Goal: Information Seeking & Learning: Learn about a topic

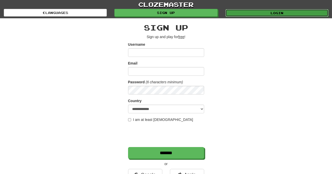
click at [273, 12] on link "Login" at bounding box center [276, 13] width 103 height 8
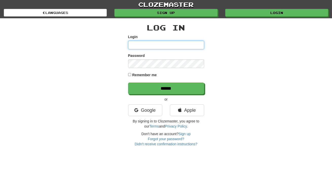
type input "**********"
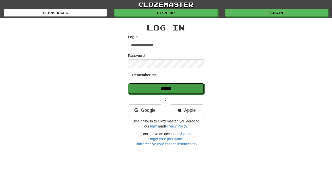
click at [167, 88] on input "******" at bounding box center [166, 89] width 76 height 12
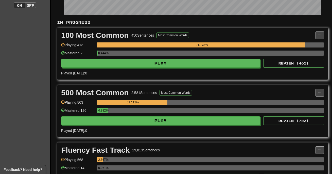
scroll to position [150, 0]
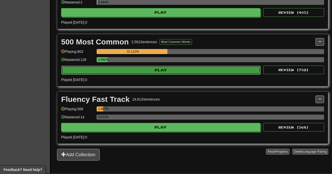
click at [170, 71] on button "Play" at bounding box center [160, 70] width 199 height 9
select select "**"
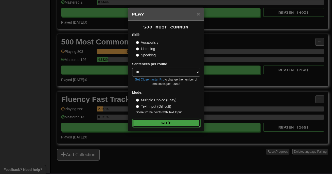
click at [170, 125] on button "Go" at bounding box center [166, 122] width 68 height 9
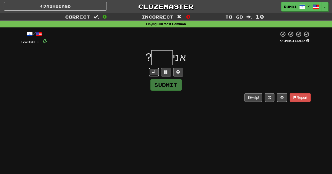
click at [153, 73] on span at bounding box center [154, 72] width 4 height 4
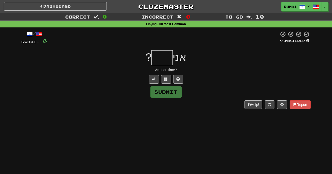
click at [165, 56] on input "text" at bounding box center [161, 57] width 21 height 15
type input "****"
click at [176, 91] on button "Submit" at bounding box center [166, 92] width 31 height 12
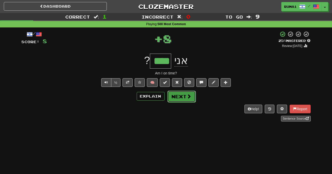
click at [189, 98] on span at bounding box center [189, 96] width 5 height 5
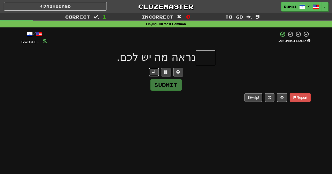
click at [155, 70] on span at bounding box center [154, 72] width 4 height 4
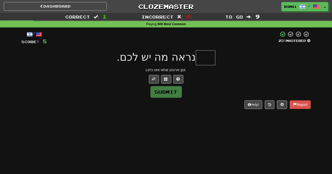
click at [207, 57] on input "text" at bounding box center [206, 57] width 20 height 15
click at [179, 58] on span "נראה מה יש לכם." at bounding box center [156, 57] width 79 height 12
click at [209, 58] on input "text" at bounding box center [206, 57] width 20 height 15
type input "****"
click at [174, 96] on button "Submit" at bounding box center [166, 92] width 31 height 12
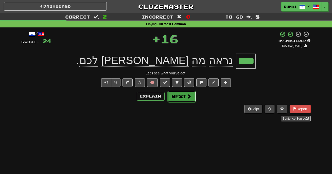
click at [183, 98] on button "Next" at bounding box center [181, 96] width 28 height 12
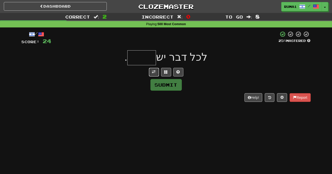
click at [155, 72] on span at bounding box center [154, 72] width 4 height 4
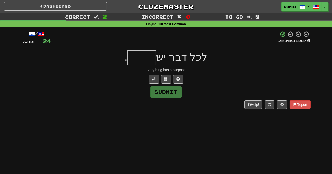
click at [148, 61] on input "text" at bounding box center [141, 57] width 29 height 15
type input "*"
click at [179, 78] on span at bounding box center [178, 79] width 4 height 4
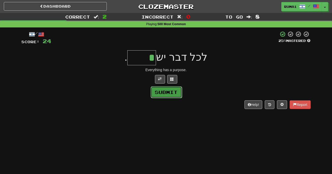
click at [165, 95] on button "Submit" at bounding box center [166, 92] width 31 height 12
type input "*****"
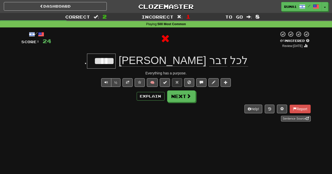
click at [150, 101] on div "Explain Next" at bounding box center [166, 96] width 289 height 12
click at [152, 99] on button "Explain" at bounding box center [151, 96] width 28 height 9
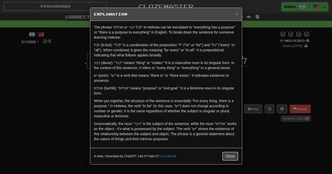
click at [226, 156] on button "Close" at bounding box center [230, 156] width 16 height 9
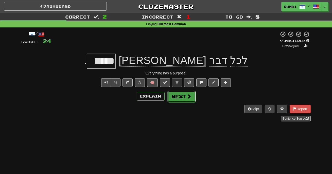
click at [185, 94] on button "Next" at bounding box center [181, 96] width 28 height 12
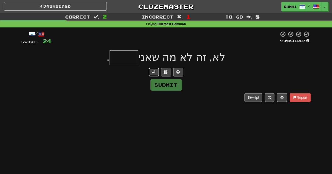
click at [151, 71] on button at bounding box center [154, 72] width 10 height 9
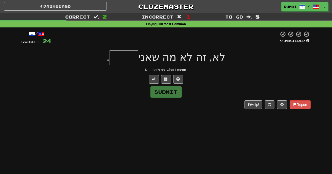
click at [131, 64] on input "text" at bounding box center [123, 57] width 29 height 15
type input "*"
click at [136, 60] on input "text" at bounding box center [123, 57] width 29 height 15
type input "*"
click at [170, 90] on button "Submit" at bounding box center [166, 92] width 31 height 12
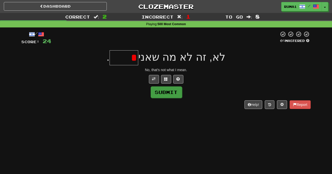
type input "******"
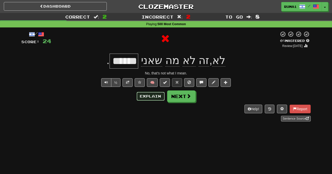
click at [154, 95] on button "Explain" at bounding box center [151, 96] width 28 height 9
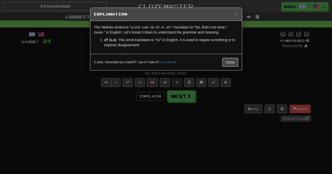
click at [229, 61] on button "Close" at bounding box center [230, 62] width 16 height 9
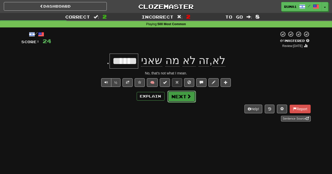
click at [183, 100] on button "Next" at bounding box center [181, 96] width 28 height 12
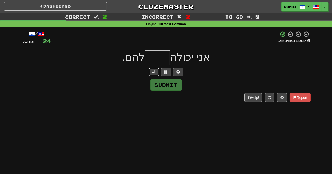
click at [152, 72] on span at bounding box center [154, 72] width 4 height 4
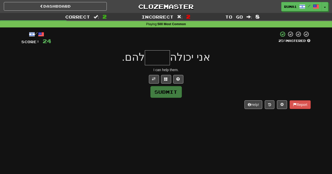
click at [156, 55] on input "text" at bounding box center [157, 57] width 25 height 15
type input "*****"
click at [176, 92] on button "Submit" at bounding box center [166, 92] width 31 height 12
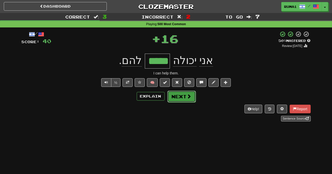
click at [183, 98] on button "Next" at bounding box center [181, 96] width 28 height 12
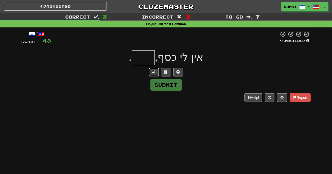
click at [153, 70] on span at bounding box center [154, 72] width 4 height 4
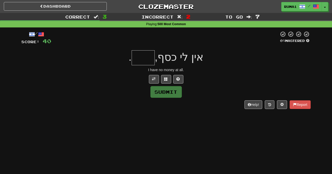
click at [148, 59] on input "text" at bounding box center [143, 57] width 23 height 15
type input "*"
click at [175, 92] on button "Submit" at bounding box center [166, 92] width 31 height 12
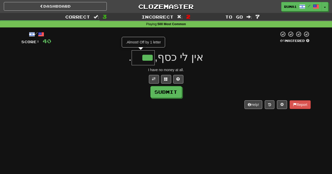
click at [140, 59] on input "***" at bounding box center [143, 57] width 23 height 15
click at [171, 94] on button "Submit" at bounding box center [166, 92] width 31 height 12
type input "****"
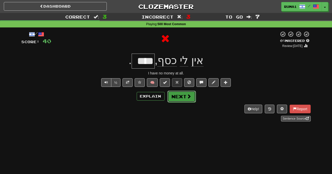
click at [179, 97] on button "Next" at bounding box center [181, 96] width 28 height 12
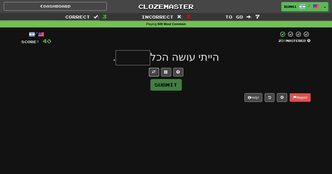
click at [155, 69] on button at bounding box center [154, 72] width 10 height 9
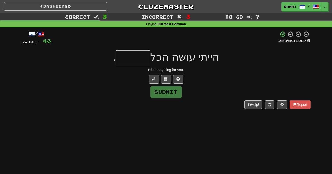
click at [139, 63] on input "text" at bounding box center [133, 57] width 34 height 15
click at [141, 59] on input "text" at bounding box center [133, 57] width 34 height 15
type input "******"
click at [176, 91] on button "Submit" at bounding box center [166, 92] width 31 height 12
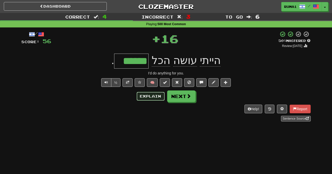
click at [153, 97] on button "Explain" at bounding box center [151, 96] width 28 height 9
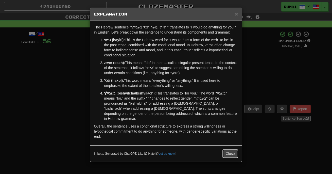
click at [230, 150] on button "Close" at bounding box center [230, 153] width 16 height 9
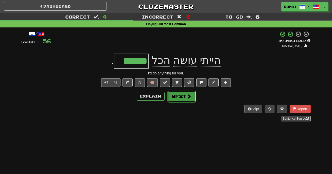
click at [176, 99] on button "Next" at bounding box center [181, 96] width 28 height 12
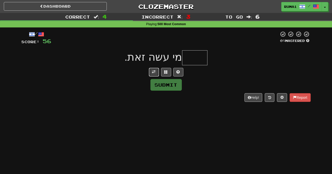
click at [153, 69] on button at bounding box center [154, 72] width 10 height 9
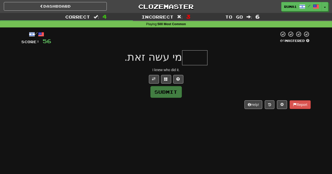
click at [193, 59] on input "text" at bounding box center [195, 57] width 26 height 15
type input "*****"
click at [167, 94] on button "Submit" at bounding box center [166, 92] width 31 height 12
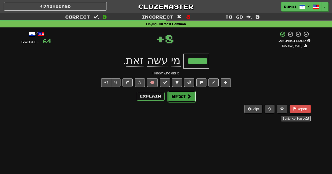
click at [183, 97] on button "Next" at bounding box center [181, 96] width 28 height 12
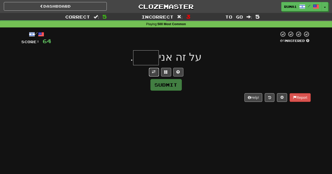
click at [155, 72] on span at bounding box center [154, 72] width 4 height 4
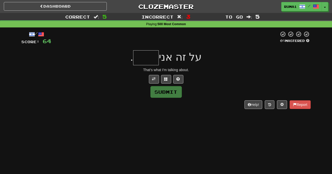
click at [149, 59] on input "text" at bounding box center [146, 57] width 26 height 15
type input "****"
click at [169, 94] on button "Submit" at bounding box center [166, 92] width 31 height 12
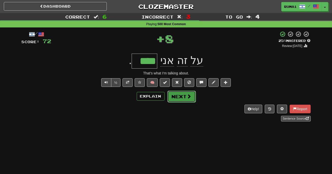
click at [188, 100] on button "Next" at bounding box center [181, 96] width 28 height 12
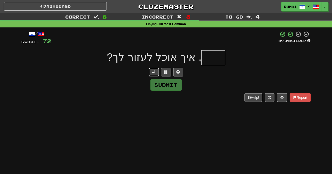
click at [158, 71] on button at bounding box center [154, 72] width 10 height 9
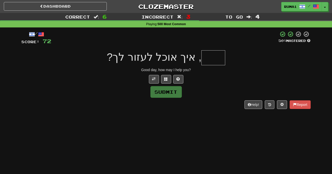
click at [204, 64] on input "text" at bounding box center [213, 57] width 24 height 15
click at [215, 57] on input "text" at bounding box center [213, 57] width 24 height 15
type input "****"
click at [172, 89] on button "Submit" at bounding box center [166, 92] width 31 height 12
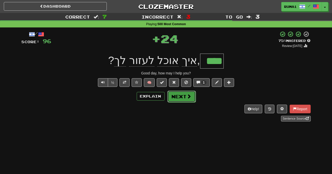
click at [187, 98] on span at bounding box center [189, 96] width 5 height 5
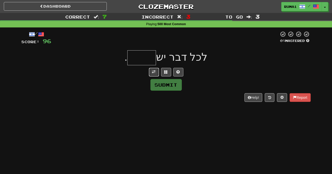
click at [153, 72] on span at bounding box center [154, 72] width 4 height 4
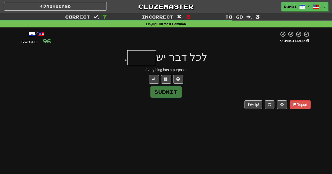
click at [146, 60] on input "text" at bounding box center [141, 57] width 29 height 15
type input "*"
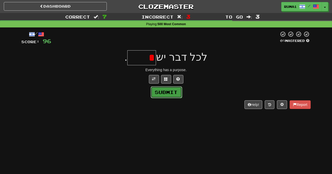
click at [166, 95] on button "Submit" at bounding box center [166, 92] width 31 height 12
type input "*****"
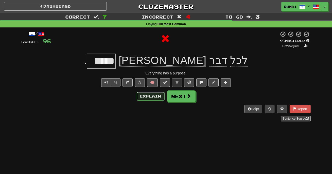
click at [152, 96] on button "Explain" at bounding box center [151, 96] width 28 height 9
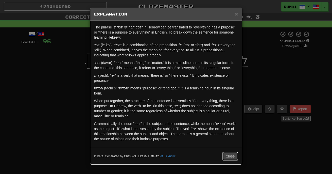
click at [230, 156] on button "Close" at bounding box center [230, 156] width 16 height 9
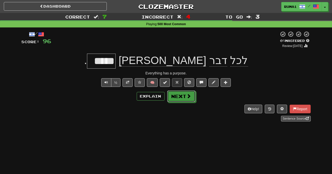
click at [191, 101] on button "Next" at bounding box center [181, 96] width 28 height 12
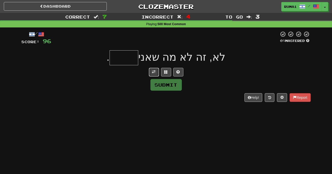
click at [150, 70] on button at bounding box center [154, 72] width 10 height 9
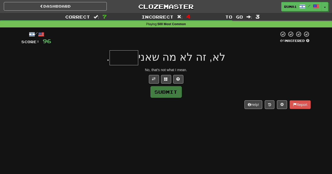
click at [128, 62] on input "text" at bounding box center [123, 57] width 29 height 15
type input "******"
click at [176, 95] on button "Submit" at bounding box center [166, 92] width 31 height 12
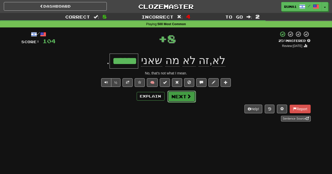
click at [179, 98] on button "Next" at bounding box center [181, 96] width 28 height 12
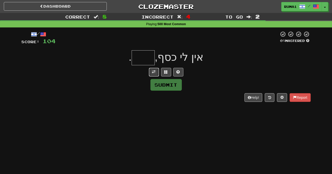
click at [150, 70] on button at bounding box center [154, 72] width 10 height 9
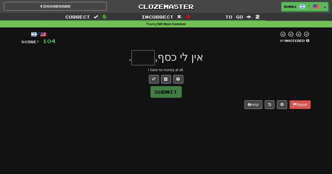
click at [146, 58] on input "text" at bounding box center [143, 57] width 23 height 15
type input "****"
click at [174, 95] on button "Submit" at bounding box center [166, 92] width 31 height 12
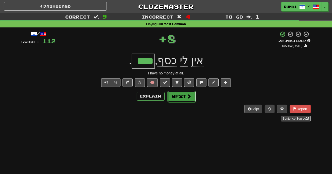
click at [182, 97] on button "Next" at bounding box center [181, 96] width 28 height 12
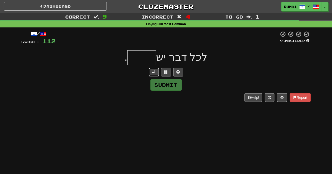
click at [152, 71] on span at bounding box center [154, 72] width 4 height 4
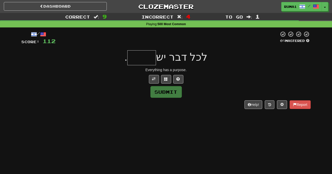
click at [149, 58] on input "text" at bounding box center [141, 57] width 29 height 15
type input "*****"
click at [173, 91] on button "Submit" at bounding box center [166, 92] width 31 height 12
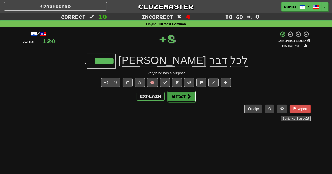
click at [187, 97] on span at bounding box center [189, 96] width 5 height 5
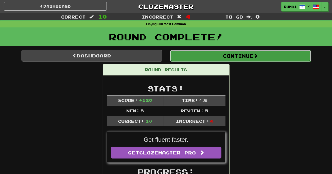
click at [243, 59] on button "Continue" at bounding box center [240, 56] width 141 height 12
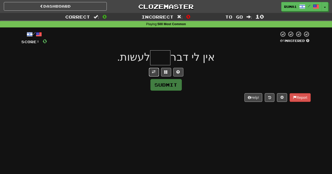
click at [152, 74] on button at bounding box center [154, 72] width 10 height 9
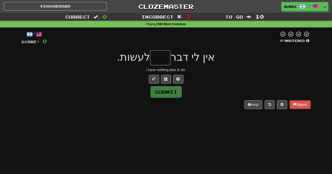
click at [164, 58] on input "text" at bounding box center [160, 57] width 20 height 15
type input "*"
click at [165, 58] on input "text" at bounding box center [160, 57] width 20 height 15
type input "***"
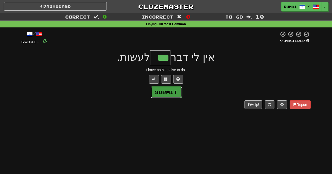
click at [169, 93] on button "Submit" at bounding box center [166, 92] width 31 height 12
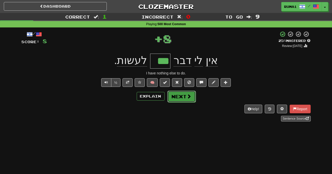
click at [194, 96] on button "Next" at bounding box center [181, 96] width 28 height 12
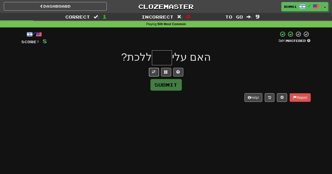
click at [150, 71] on button at bounding box center [154, 72] width 10 height 9
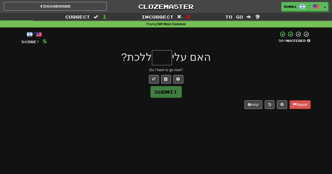
click at [160, 58] on input "text" at bounding box center [162, 57] width 20 height 15
click at [167, 57] on input "text" at bounding box center [162, 57] width 20 height 15
type input "*"
click at [167, 58] on input "text" at bounding box center [162, 57] width 20 height 15
type input "*"
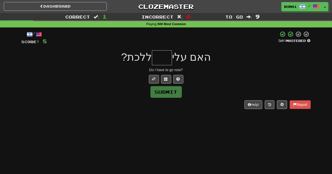
click at [170, 57] on input "text" at bounding box center [162, 57] width 20 height 15
click at [165, 60] on input "text" at bounding box center [162, 57] width 20 height 15
click at [168, 59] on input "text" at bounding box center [162, 57] width 20 height 15
click at [171, 90] on button "Submit" at bounding box center [166, 92] width 31 height 12
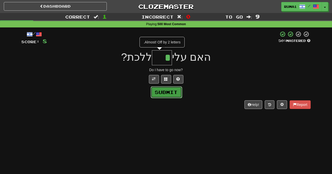
click at [171, 92] on button "Submit" at bounding box center [166, 92] width 31 height 12
type input "***"
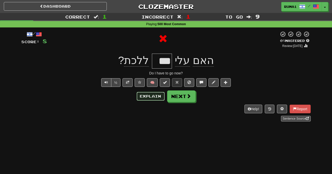
click at [152, 98] on button "Explain" at bounding box center [151, 96] width 28 height 9
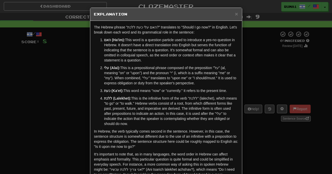
click at [182, 15] on h5 "Explanation" at bounding box center [166, 14] width 144 height 5
click at [55, 126] on div "× Explanation The Hebrew phrase "האם עלי כעת ללכת?" translates to "Should I go …" at bounding box center [166, 87] width 332 height 174
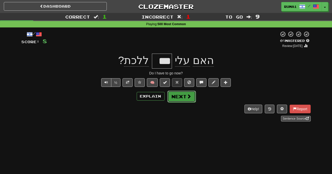
click at [190, 95] on span at bounding box center [189, 96] width 5 height 5
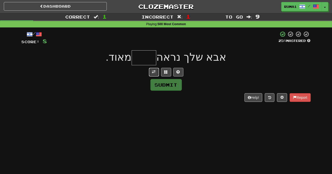
click at [152, 72] on span at bounding box center [154, 72] width 4 height 4
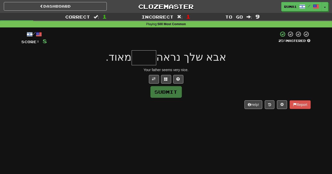
click at [146, 57] on input "text" at bounding box center [144, 57] width 25 height 15
type input "****"
click at [172, 92] on button "Submit" at bounding box center [166, 92] width 31 height 12
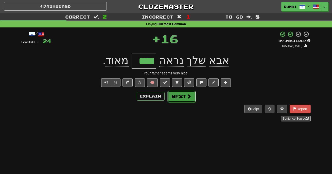
click at [187, 97] on span at bounding box center [189, 96] width 5 height 5
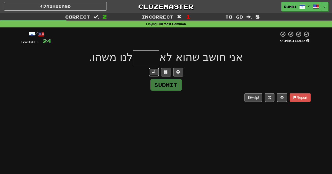
click at [149, 70] on button at bounding box center [154, 72] width 10 height 9
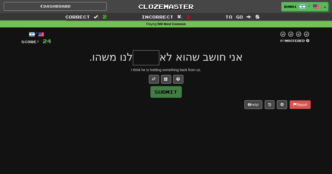
click at [153, 57] on input "text" at bounding box center [146, 57] width 26 height 15
click at [148, 60] on input "text" at bounding box center [146, 57] width 26 height 15
type input "*"
click at [168, 94] on button "Submit" at bounding box center [166, 92] width 31 height 12
type input "****"
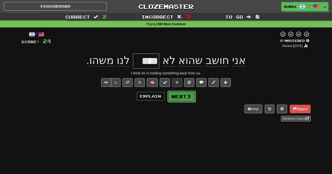
click at [175, 95] on button "Next" at bounding box center [181, 96] width 28 height 12
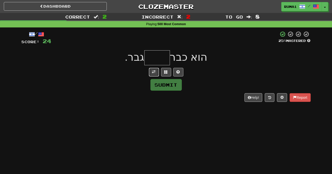
click at [153, 70] on span at bounding box center [154, 72] width 4 height 4
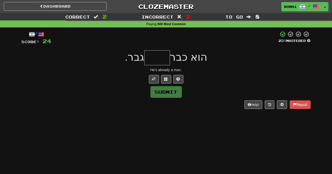
click at [161, 59] on input "text" at bounding box center [157, 57] width 26 height 15
click at [159, 62] on input "text" at bounding box center [157, 57] width 26 height 15
click at [136, 60] on span "גבר." at bounding box center [135, 57] width 20 height 12
click at [178, 59] on span "הוא כבר" at bounding box center [189, 57] width 38 height 12
click at [163, 58] on input "text" at bounding box center [157, 57] width 26 height 15
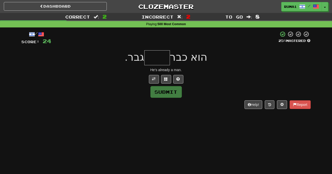
click at [164, 58] on input "text" at bounding box center [157, 57] width 26 height 15
click at [178, 91] on button "Submit" at bounding box center [166, 92] width 31 height 12
type input "****"
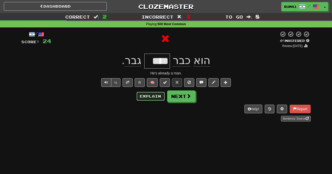
click at [153, 98] on button "Explain" at bounding box center [151, 96] width 28 height 9
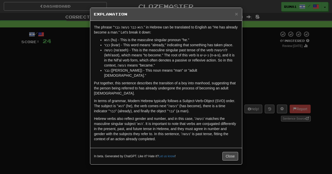
click at [67, 113] on div "× Explanation The phrase "הוא כבר נעשה גבר." in Hebrew can be translated to Eng…" at bounding box center [166, 87] width 332 height 174
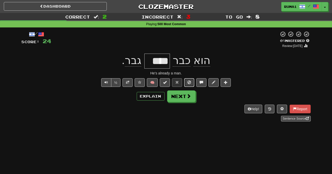
click at [189, 82] on span at bounding box center [189, 82] width 4 height 4
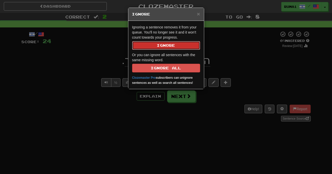
click at [168, 44] on button "Ignore" at bounding box center [166, 45] width 68 height 9
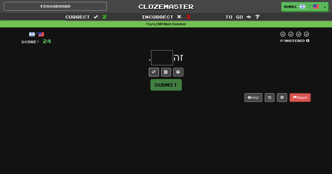
click at [155, 70] on span at bounding box center [154, 72] width 4 height 4
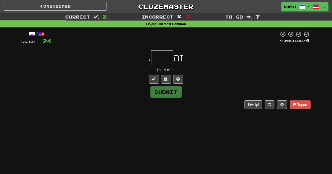
click at [164, 59] on input "text" at bounding box center [162, 57] width 22 height 15
type input "****"
click at [166, 91] on button "Submit" at bounding box center [166, 92] width 31 height 12
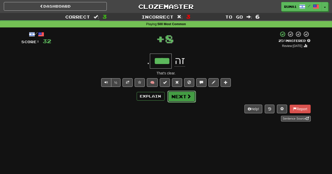
click at [191, 98] on button "Next" at bounding box center [181, 96] width 28 height 12
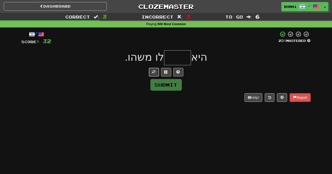
click at [152, 70] on span at bounding box center [154, 72] width 4 height 4
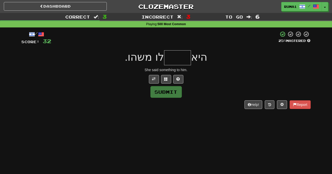
click at [174, 60] on input "text" at bounding box center [177, 57] width 27 height 15
type input "****"
click at [170, 93] on button "Submit" at bounding box center [166, 92] width 31 height 12
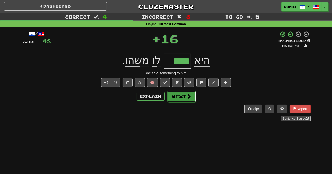
click at [184, 98] on button "Next" at bounding box center [181, 96] width 28 height 12
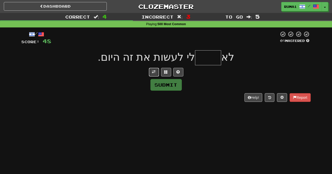
click at [152, 71] on span at bounding box center [154, 72] width 4 height 4
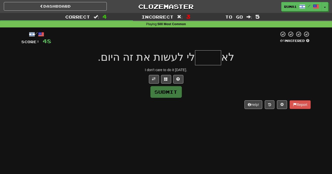
click at [209, 60] on input "text" at bounding box center [208, 57] width 26 height 15
type input "*"
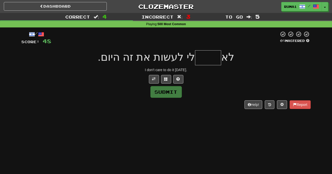
type input "*"
click at [168, 89] on button "Submit" at bounding box center [166, 92] width 31 height 12
type input "****"
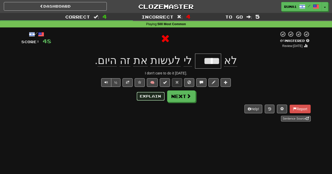
click at [153, 96] on button "Explain" at bounding box center [151, 96] width 28 height 9
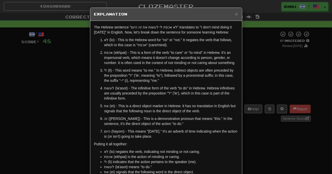
click at [34, 122] on div "× Explanation The Hebrew sentence "לא אכפת לי לעשות את זה היום" translates to "…" at bounding box center [166, 87] width 332 height 174
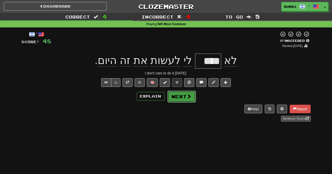
click at [178, 95] on button "Next" at bounding box center [181, 96] width 28 height 12
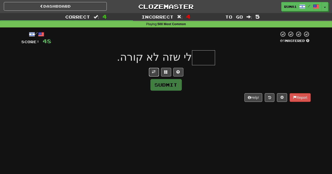
click at [152, 69] on button at bounding box center [154, 72] width 10 height 9
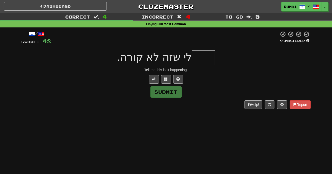
click at [203, 58] on input "text" at bounding box center [203, 57] width 23 height 15
click at [179, 78] on span at bounding box center [178, 79] width 4 height 4
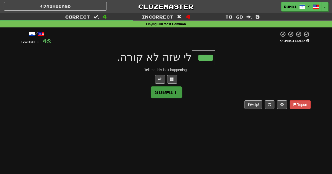
type input "****"
click at [172, 96] on button "Submit" at bounding box center [166, 92] width 31 height 12
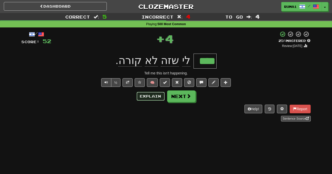
click at [155, 95] on button "Explain" at bounding box center [151, 96] width 28 height 9
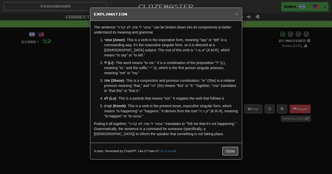
click at [233, 146] on button "Close" at bounding box center [230, 150] width 16 height 9
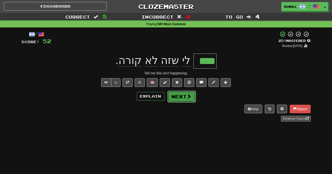
click at [186, 98] on button "Next" at bounding box center [181, 96] width 28 height 12
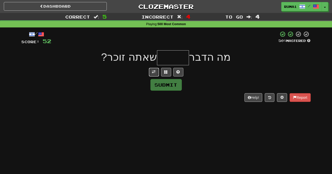
click at [156, 72] on button at bounding box center [154, 72] width 10 height 9
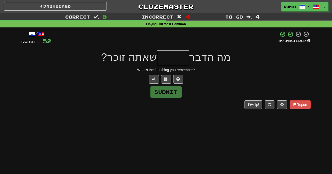
click at [176, 58] on input "text" at bounding box center [173, 57] width 32 height 15
click at [180, 56] on input "text" at bounding box center [173, 57] width 32 height 15
type input "******"
click at [167, 91] on button "Submit" at bounding box center [166, 92] width 31 height 12
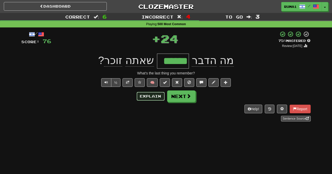
click at [154, 99] on button "Explain" at bounding box center [151, 96] width 28 height 9
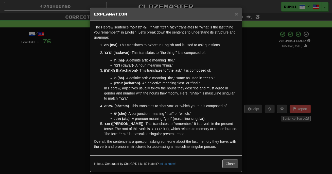
click at [69, 125] on div "× Explanation The Hebrew sentence "מה הדבר האחרון שאתה זוכר?" translates to "Wh…" at bounding box center [166, 87] width 332 height 174
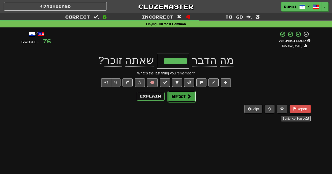
click at [188, 97] on span at bounding box center [189, 96] width 5 height 5
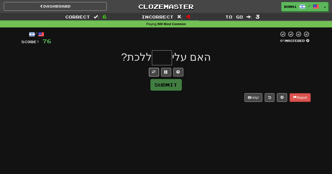
click at [152, 73] on button at bounding box center [154, 72] width 10 height 9
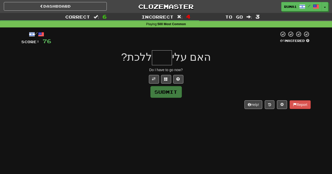
click at [160, 61] on input "text" at bounding box center [162, 57] width 20 height 15
type input "***"
click at [173, 94] on button "Submit" at bounding box center [166, 92] width 31 height 12
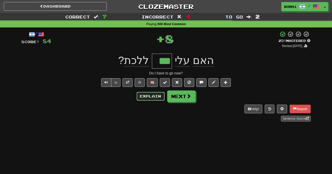
click at [152, 95] on button "Explain" at bounding box center [151, 96] width 28 height 9
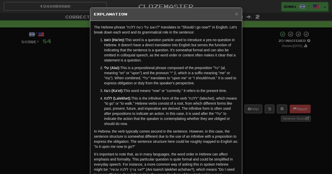
click at [69, 109] on div "× Explanation The Hebrew phrase "האם עלי כעת ללכת?" translates to "Should I go …" at bounding box center [166, 87] width 332 height 174
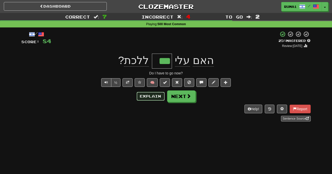
click at [153, 96] on button "Explain" at bounding box center [151, 96] width 28 height 9
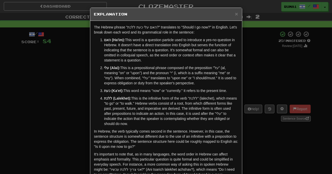
click at [67, 118] on div "× Explanation The Hebrew phrase "האם עלי כעת ללכת?" translates to "Should I go …" at bounding box center [166, 87] width 332 height 174
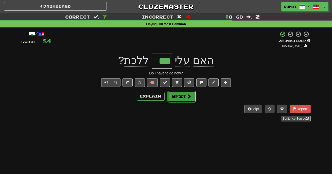
click at [181, 94] on button "Next" at bounding box center [181, 96] width 28 height 12
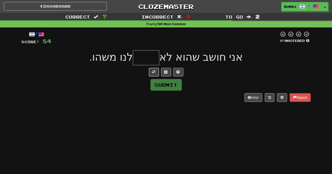
click at [152, 72] on span at bounding box center [154, 72] width 4 height 4
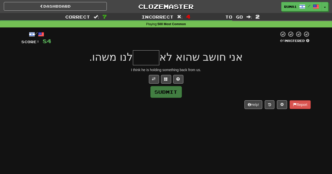
click at [153, 59] on input "text" at bounding box center [146, 57] width 26 height 15
type input "*"
click at [177, 80] on span at bounding box center [178, 79] width 4 height 4
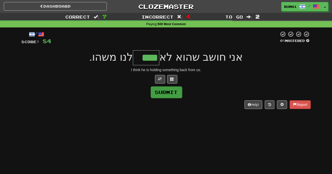
type input "****"
click at [171, 92] on button "Submit" at bounding box center [166, 92] width 31 height 12
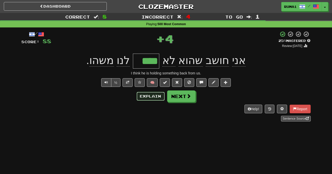
click at [148, 98] on button "Explain" at bounding box center [151, 96] width 28 height 9
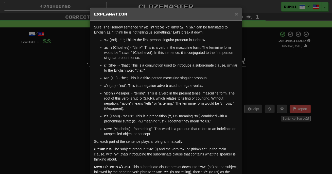
click at [59, 133] on div "× Explanation Sure! The Hebrew sentence "אני חושב שהוא לא מספר לנו משהו." can b…" at bounding box center [166, 87] width 332 height 174
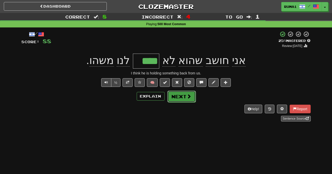
click at [185, 98] on button "Next" at bounding box center [181, 96] width 28 height 12
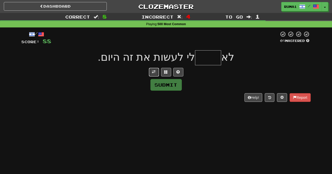
click at [154, 72] on span at bounding box center [154, 72] width 4 height 4
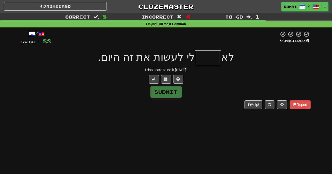
click at [209, 57] on input "text" at bounding box center [208, 57] width 26 height 15
type input "****"
click at [163, 95] on button "Submit" at bounding box center [166, 92] width 31 height 12
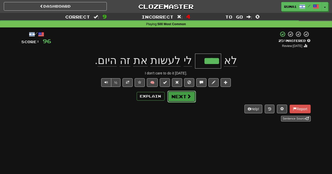
click at [186, 97] on button "Next" at bounding box center [181, 96] width 28 height 12
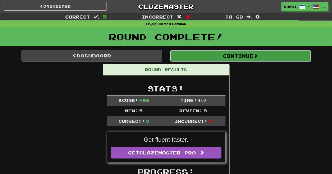
click at [243, 61] on button "Continue" at bounding box center [240, 56] width 141 height 12
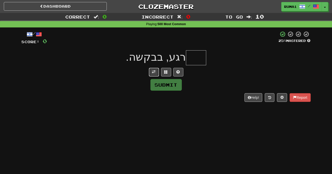
click at [154, 72] on span at bounding box center [154, 72] width 4 height 4
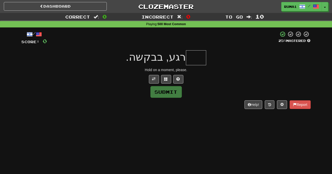
click at [196, 54] on input "text" at bounding box center [196, 57] width 20 height 15
type input "*"
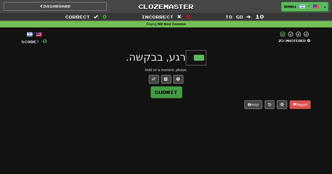
type input "***"
click at [167, 92] on button "Submit" at bounding box center [166, 92] width 31 height 12
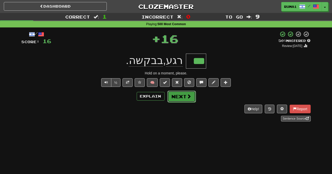
click at [184, 98] on button "Next" at bounding box center [181, 96] width 28 height 12
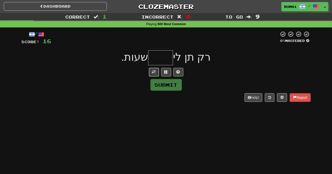
click at [151, 73] on button at bounding box center [154, 72] width 10 height 9
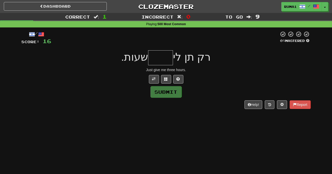
click at [165, 60] on input "text" at bounding box center [160, 57] width 25 height 15
type input "****"
click at [173, 94] on button "Submit" at bounding box center [166, 92] width 31 height 12
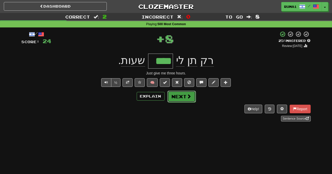
click at [185, 100] on button "Next" at bounding box center [181, 96] width 28 height 12
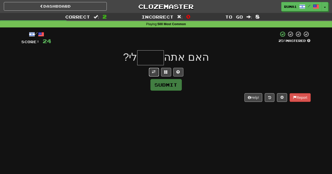
click at [154, 72] on span at bounding box center [154, 72] width 4 height 4
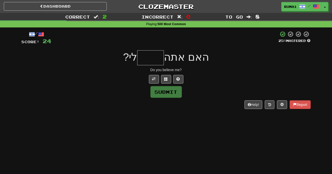
click at [156, 58] on input "text" at bounding box center [150, 57] width 27 height 15
type input "*"
click at [180, 78] on button at bounding box center [178, 79] width 10 height 9
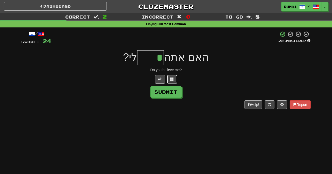
click at [172, 79] on span at bounding box center [172, 79] width 4 height 4
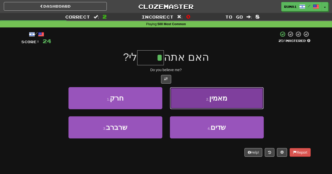
click at [218, 99] on span "מאמין" at bounding box center [218, 98] width 18 height 8
type input "*****"
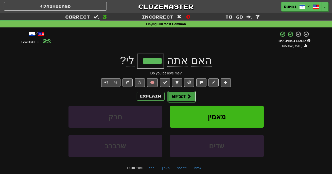
click at [185, 98] on button "Next" at bounding box center [181, 96] width 28 height 12
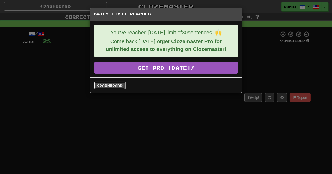
click at [115, 84] on link "Dashboard" at bounding box center [109, 85] width 31 height 8
